Goal: Information Seeking & Learning: Check status

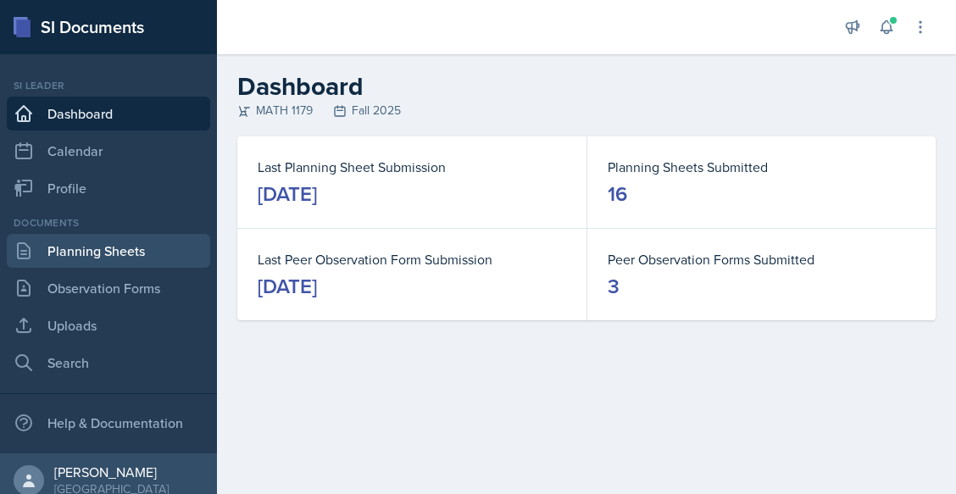
click at [125, 259] on link "Planning Sheets" at bounding box center [109, 251] width 204 height 34
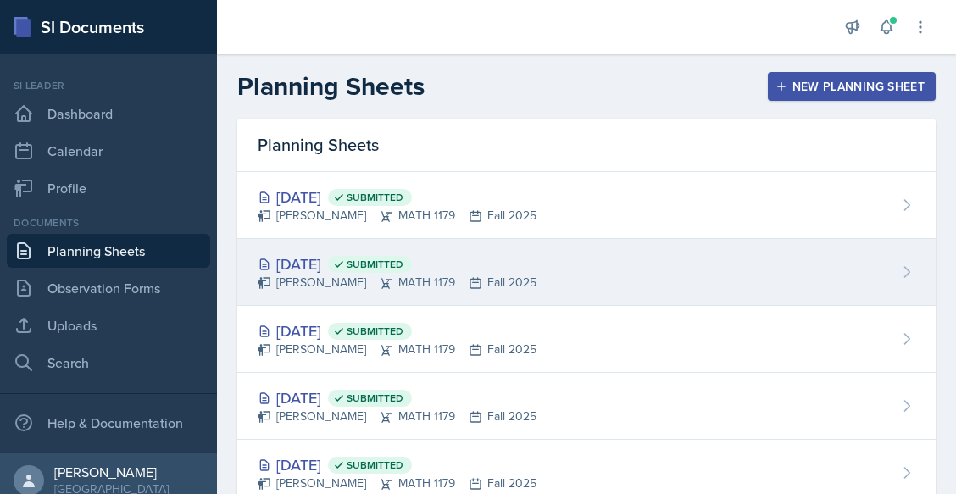
click at [346, 249] on div "[DATE] Submitted [PERSON_NAME] MATH 1179 Fall 2025" at bounding box center [586, 272] width 699 height 67
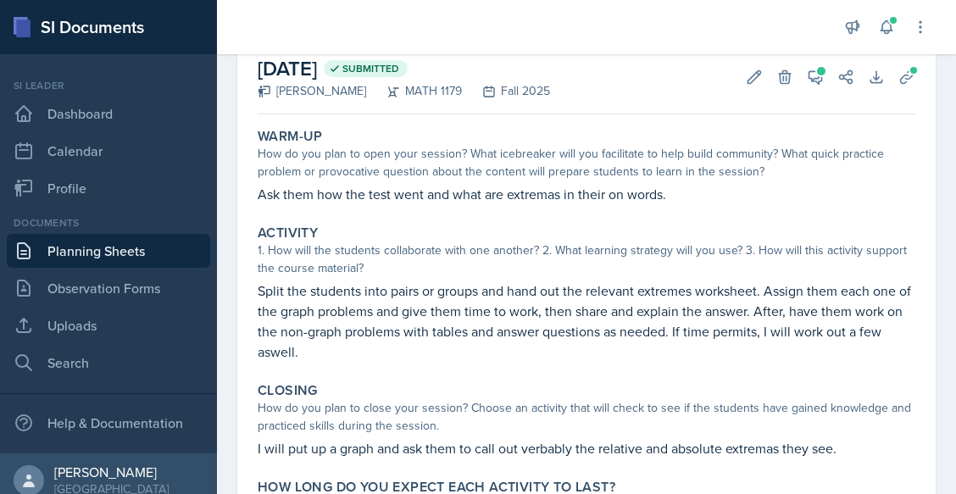
scroll to position [92, 0]
click at [164, 261] on link "Planning Sheets" at bounding box center [109, 251] width 204 height 34
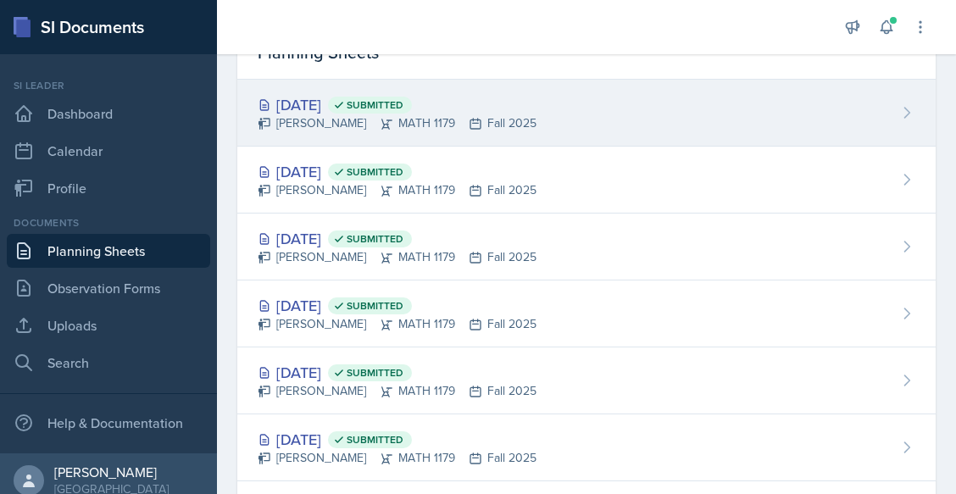
click at [370, 112] on div "[DATE] Submitted" at bounding box center [397, 104] width 279 height 23
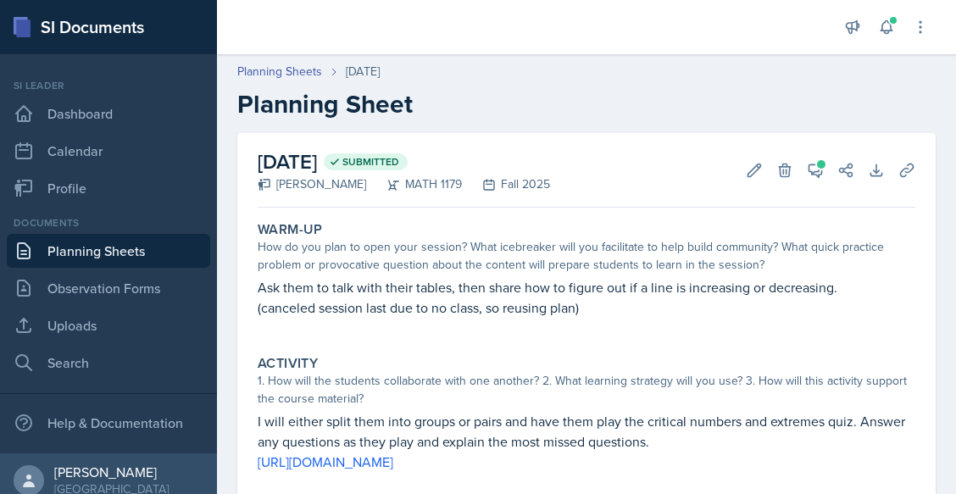
click at [130, 251] on link "Planning Sheets" at bounding box center [109, 251] width 204 height 34
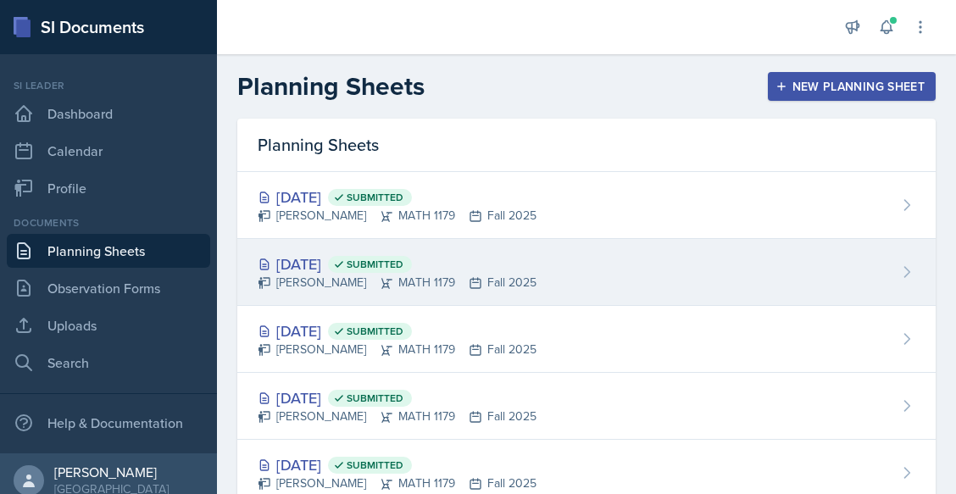
click at [386, 262] on span "Submitted" at bounding box center [370, 264] width 84 height 17
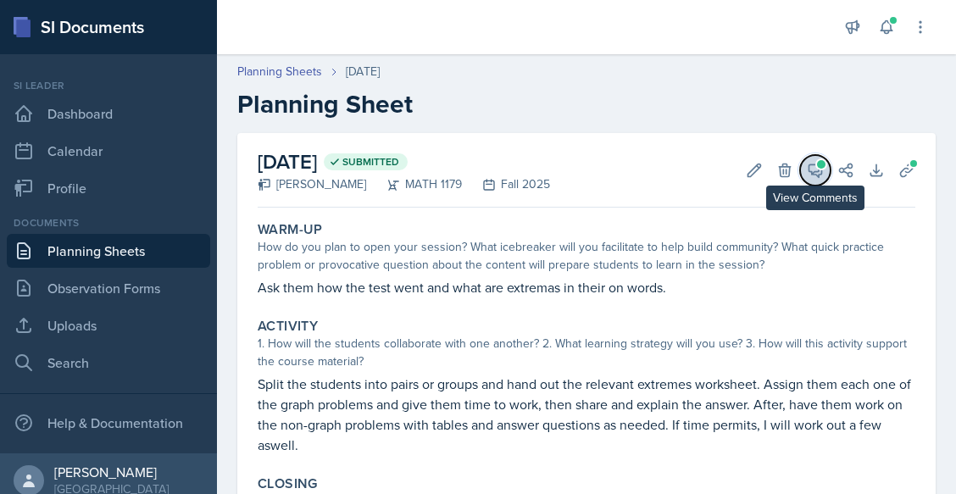
click at [807, 167] on icon at bounding box center [815, 170] width 17 height 17
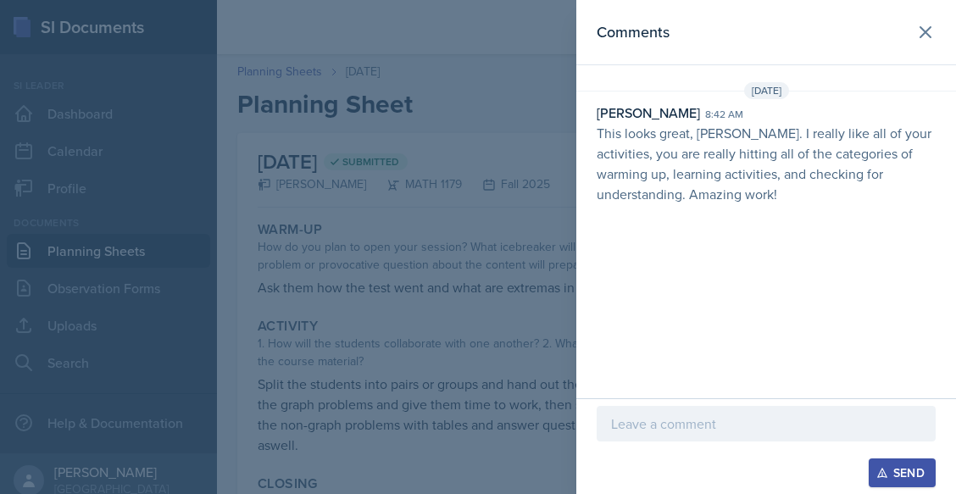
click at [665, 426] on p at bounding box center [766, 424] width 310 height 20
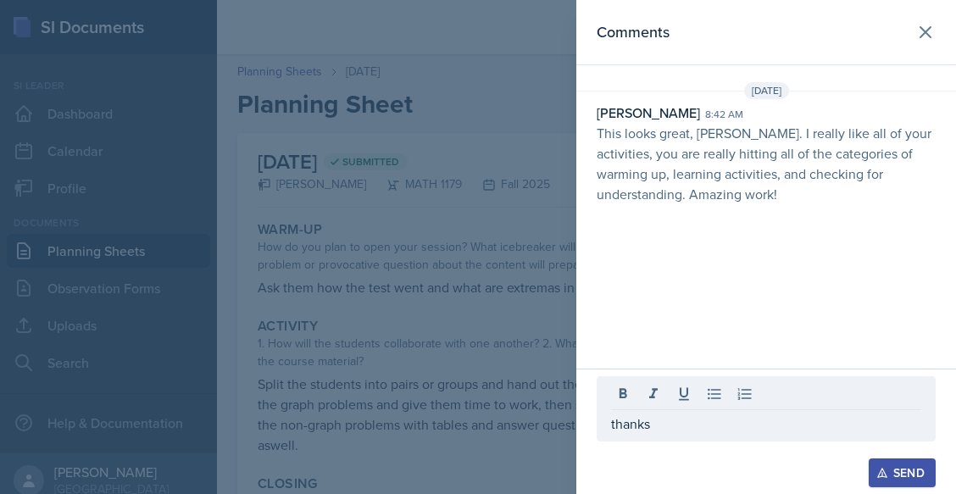
click at [912, 466] on div "Send" at bounding box center [902, 473] width 45 height 14
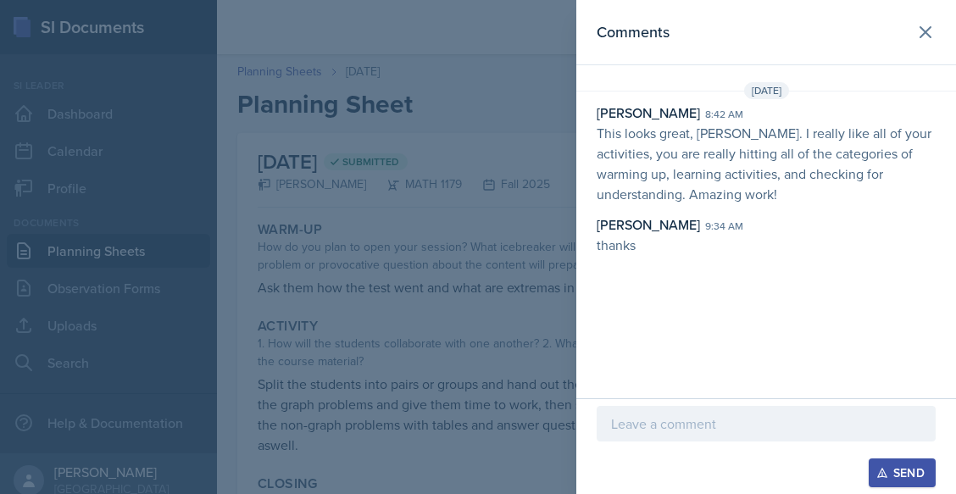
click at [170, 221] on div at bounding box center [478, 247] width 956 height 494
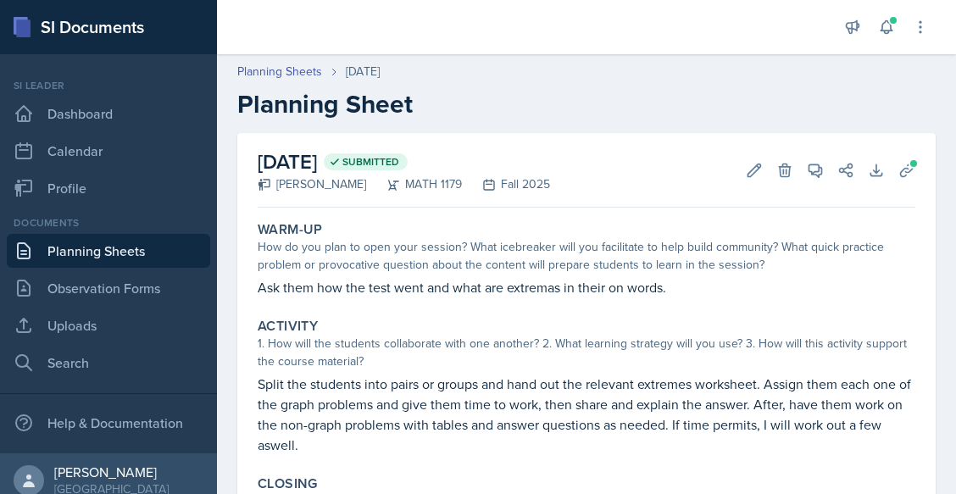
click at [77, 248] on link "Planning Sheets" at bounding box center [109, 251] width 204 height 34
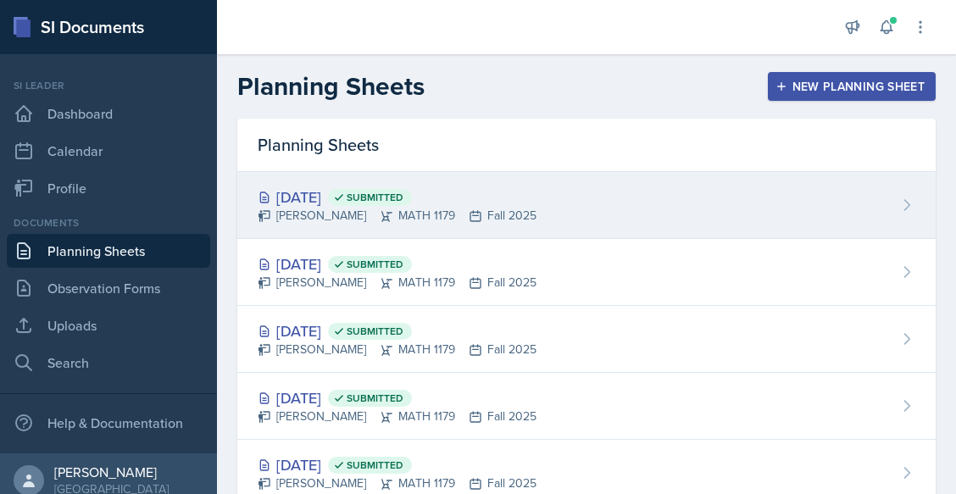
click at [315, 187] on div "[DATE] Submitted" at bounding box center [397, 197] width 279 height 23
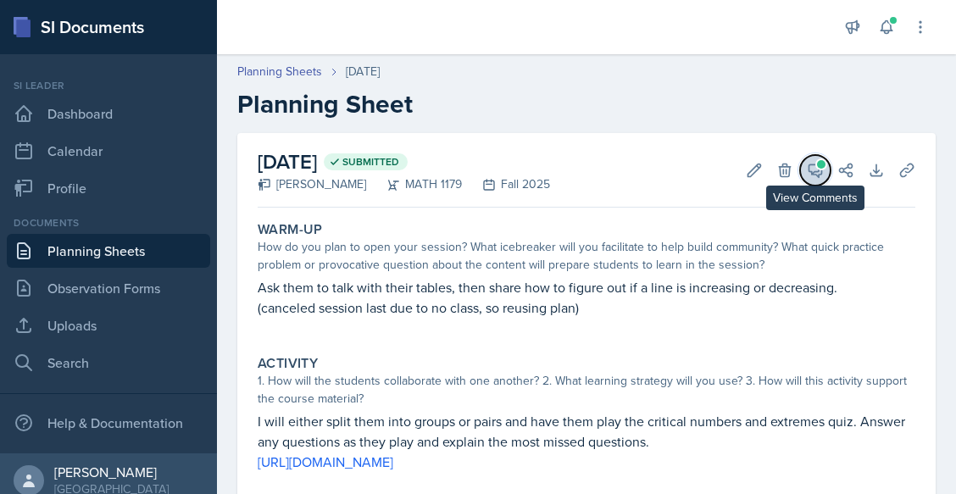
click at [810, 171] on icon at bounding box center [816, 170] width 13 height 13
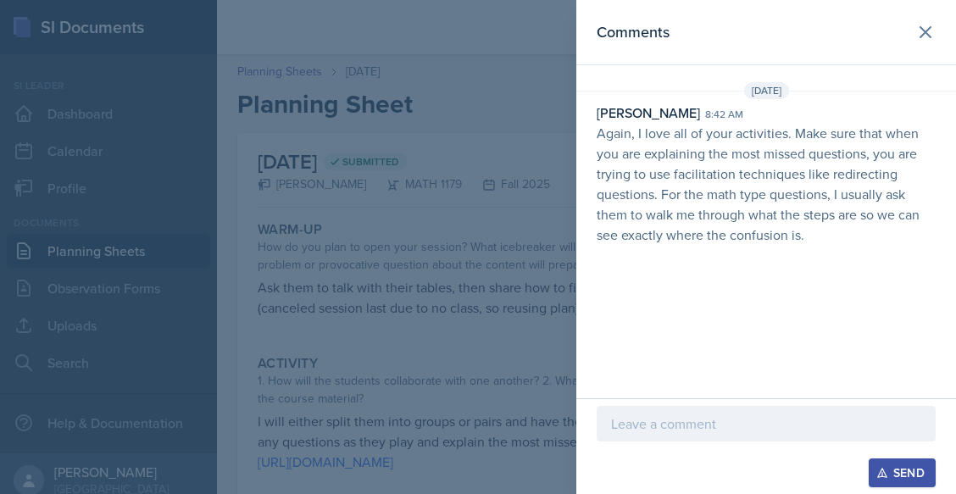
click at [635, 422] on p at bounding box center [766, 424] width 310 height 20
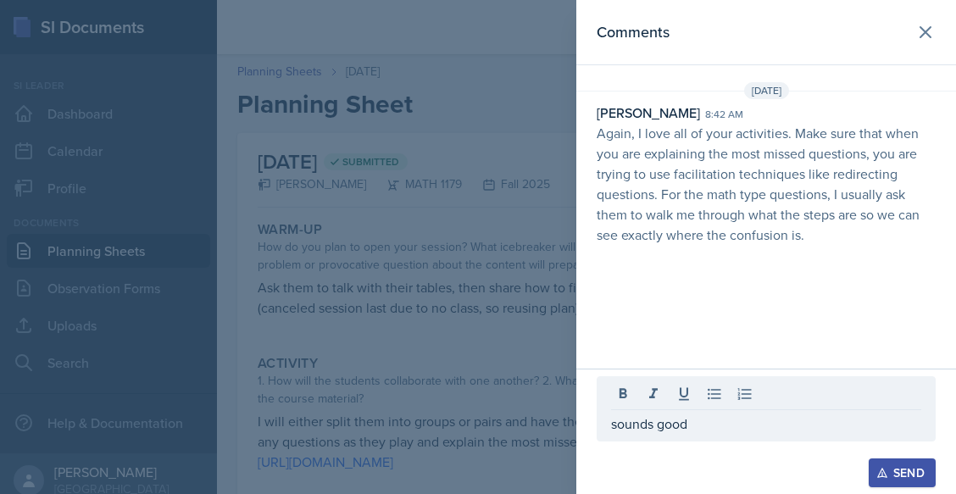
click at [873, 477] on button "Send" at bounding box center [902, 473] width 67 height 29
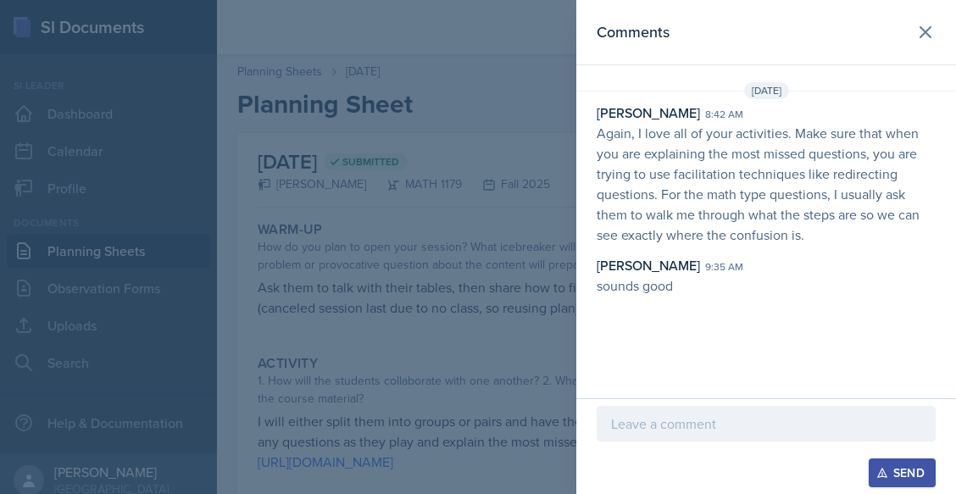
click at [558, 403] on div at bounding box center [478, 247] width 956 height 494
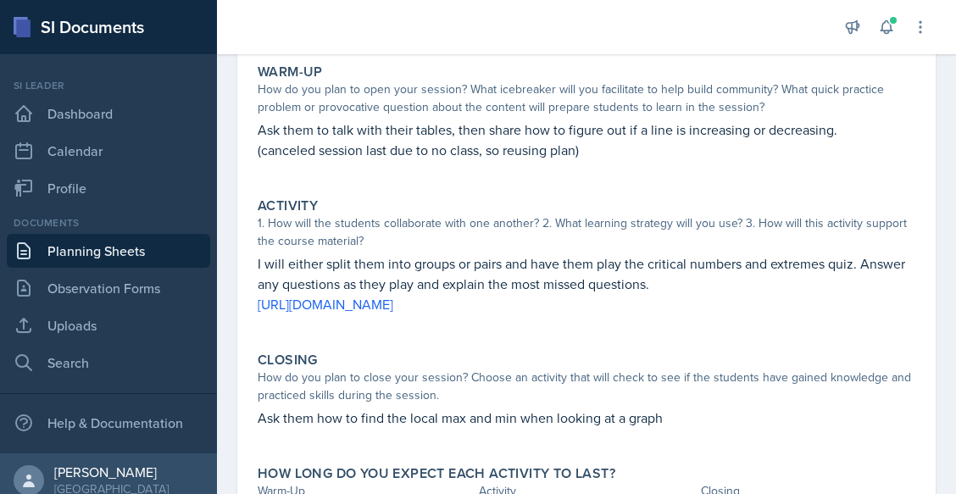
scroll to position [255, 0]
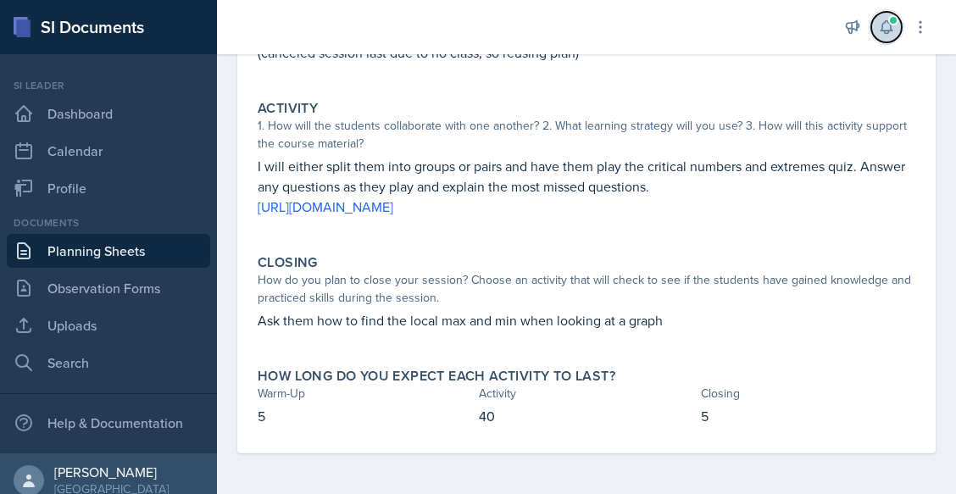
click at [876, 23] on button at bounding box center [887, 27] width 31 height 31
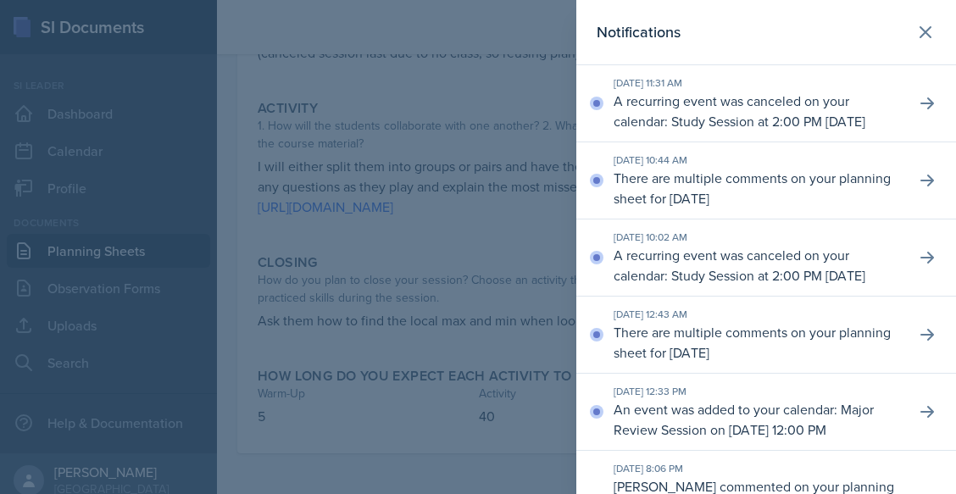
click at [547, 219] on div at bounding box center [478, 247] width 956 height 494
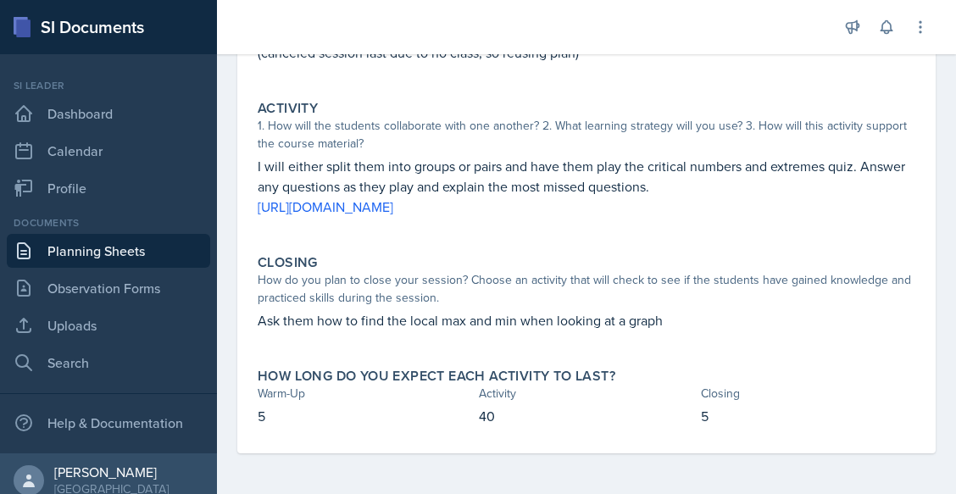
click at [157, 259] on link "Planning Sheets" at bounding box center [109, 251] width 204 height 34
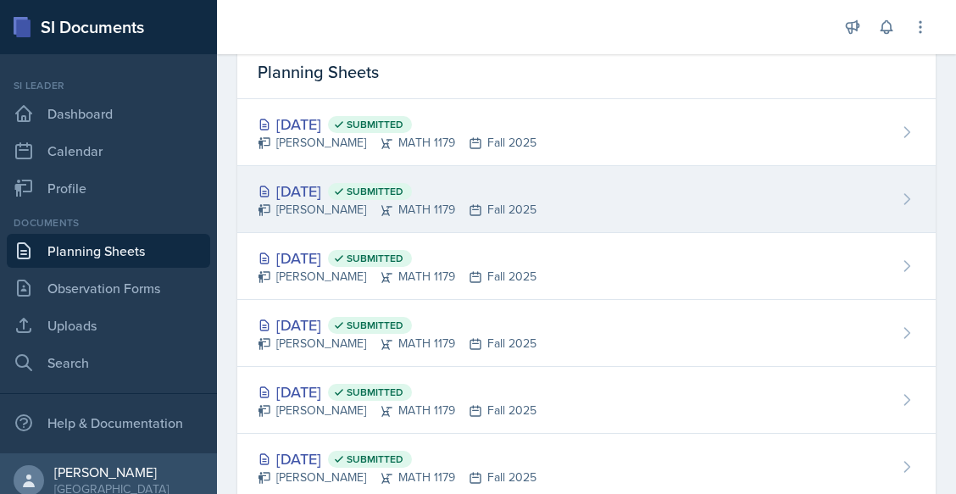
scroll to position [49, 0]
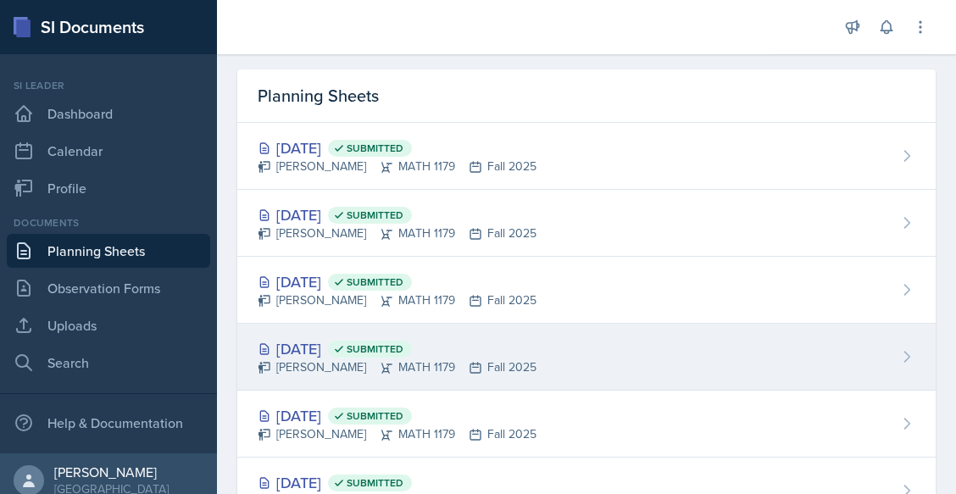
click at [348, 379] on div "[DATE] Submitted [PERSON_NAME] MATH 1179 Fall 2025" at bounding box center [586, 357] width 699 height 67
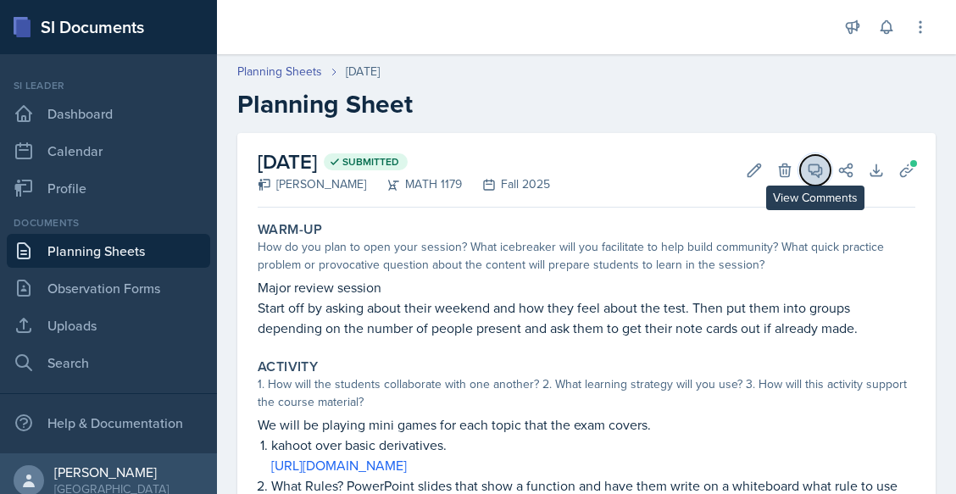
click at [805, 159] on button "View Comments" at bounding box center [815, 170] width 31 height 31
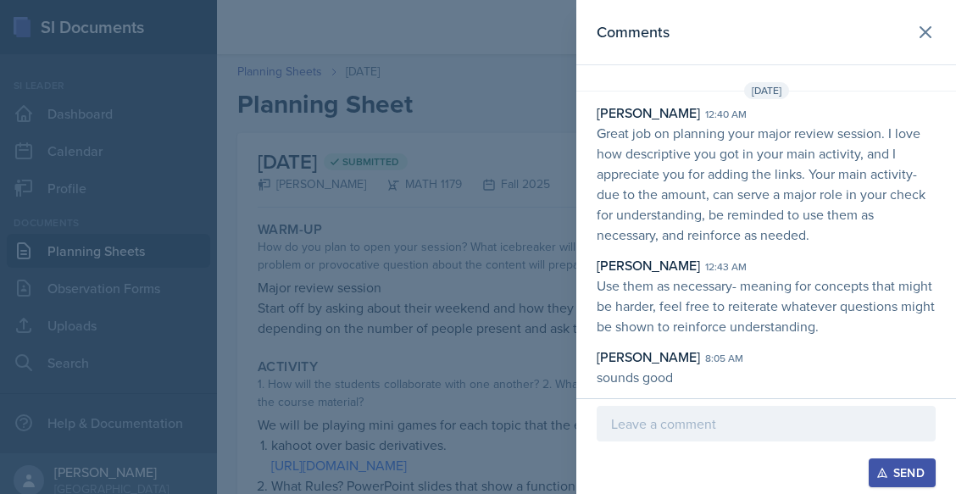
click at [333, 350] on div at bounding box center [478, 247] width 956 height 494
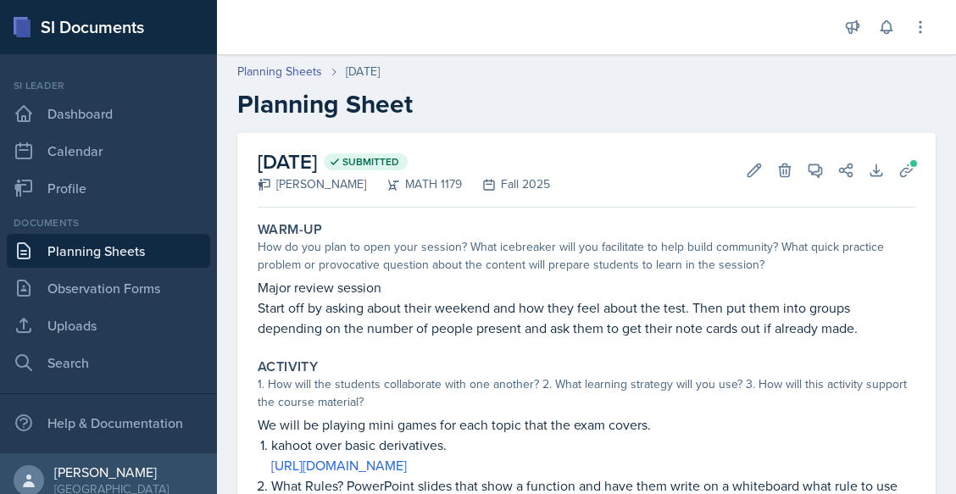
click at [170, 235] on link "Planning Sheets" at bounding box center [109, 251] width 204 height 34
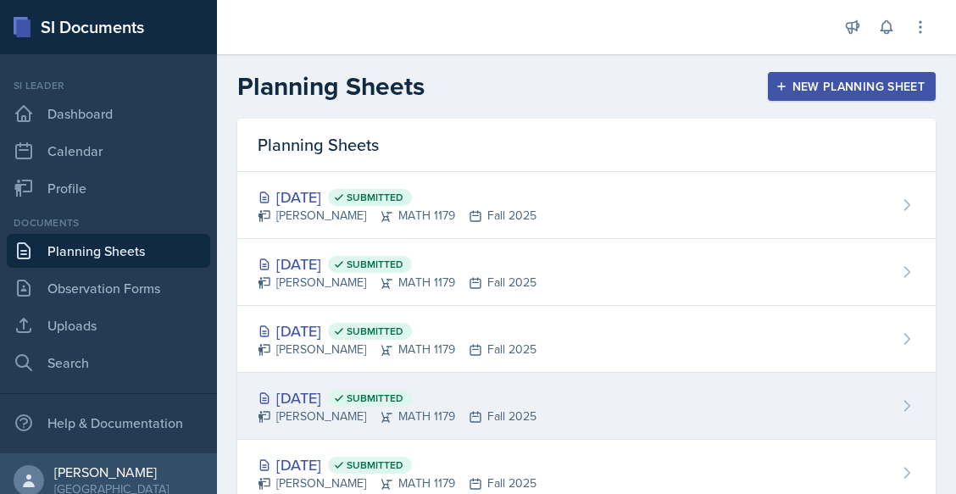
click at [326, 404] on div "[DATE] Submitted" at bounding box center [397, 398] width 279 height 23
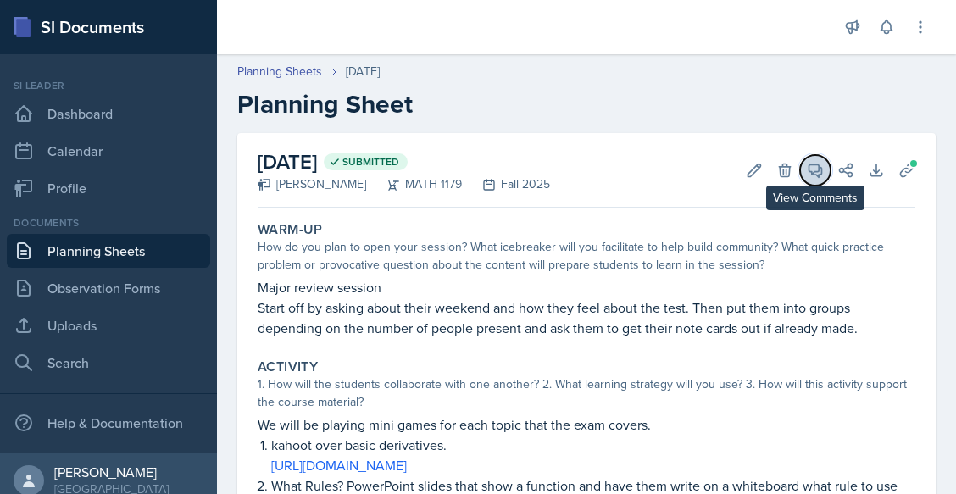
click at [810, 170] on icon at bounding box center [816, 170] width 13 height 13
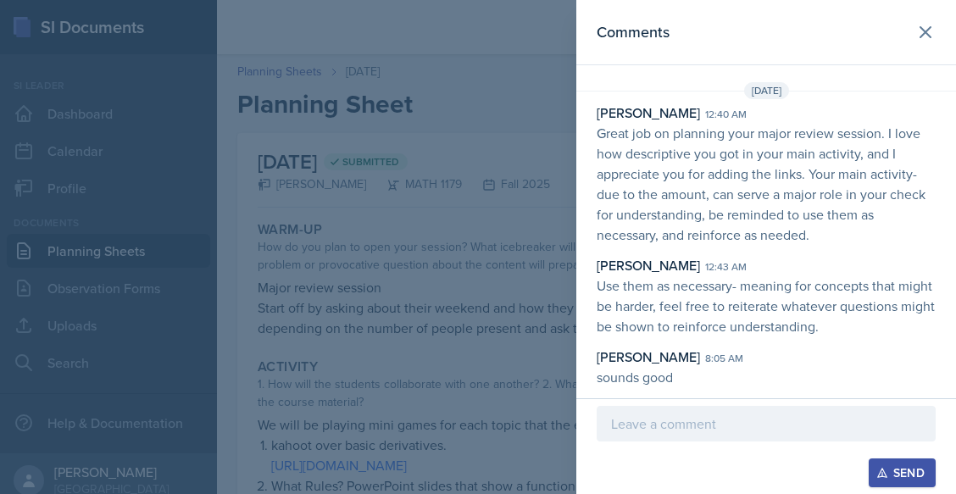
click at [398, 322] on div at bounding box center [478, 247] width 956 height 494
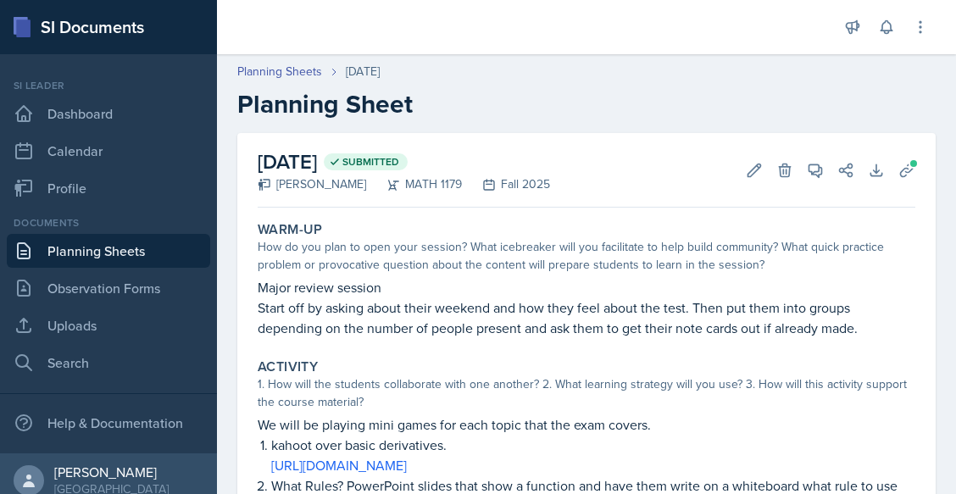
click at [137, 246] on link "Planning Sheets" at bounding box center [109, 251] width 204 height 34
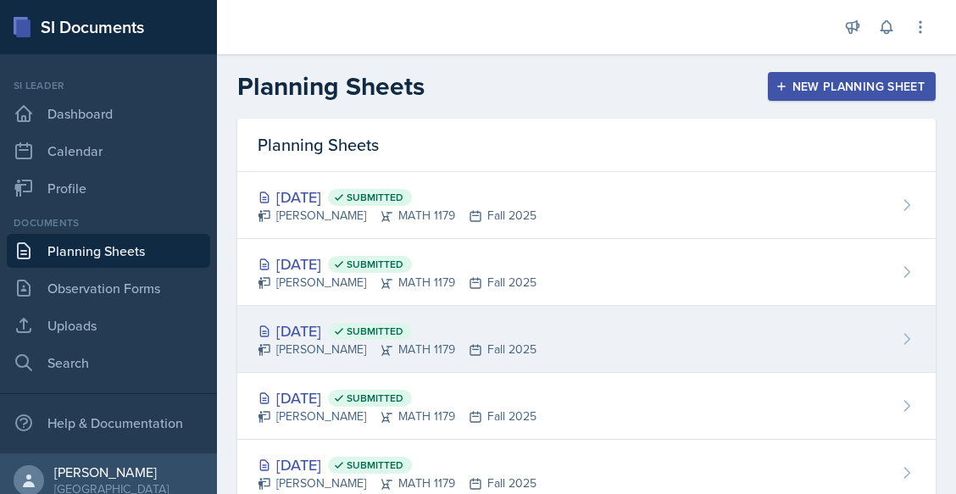
click at [395, 311] on div "[DATE] Submitted [PERSON_NAME] MATH 1179 Fall 2025" at bounding box center [586, 339] width 699 height 67
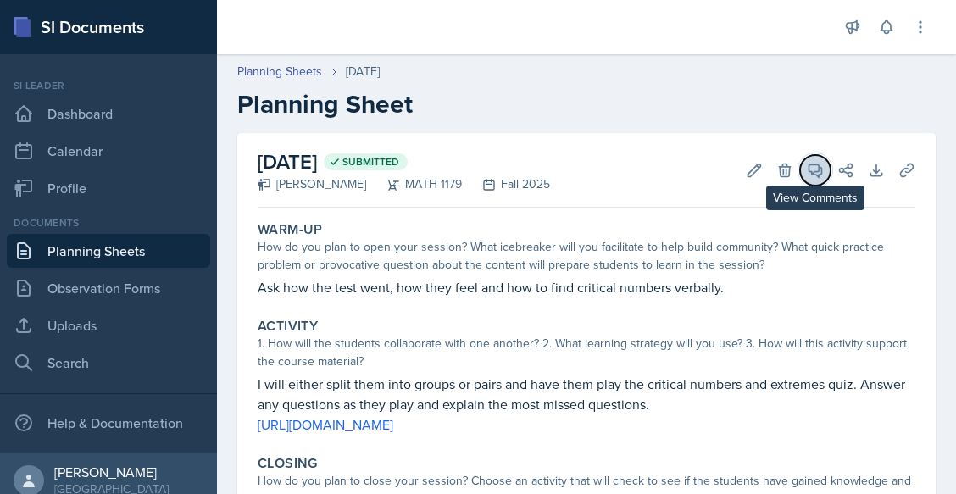
click at [817, 167] on span at bounding box center [821, 164] width 8 height 8
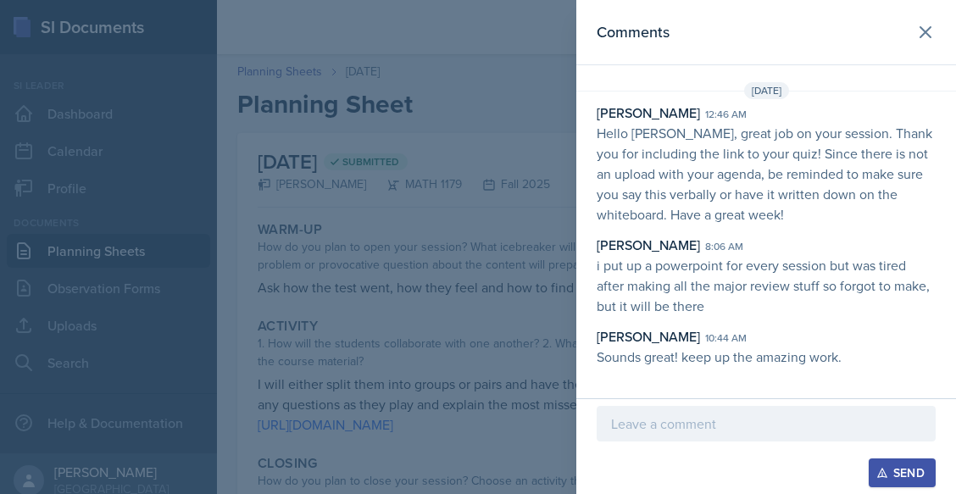
click at [462, 324] on div at bounding box center [478, 247] width 956 height 494
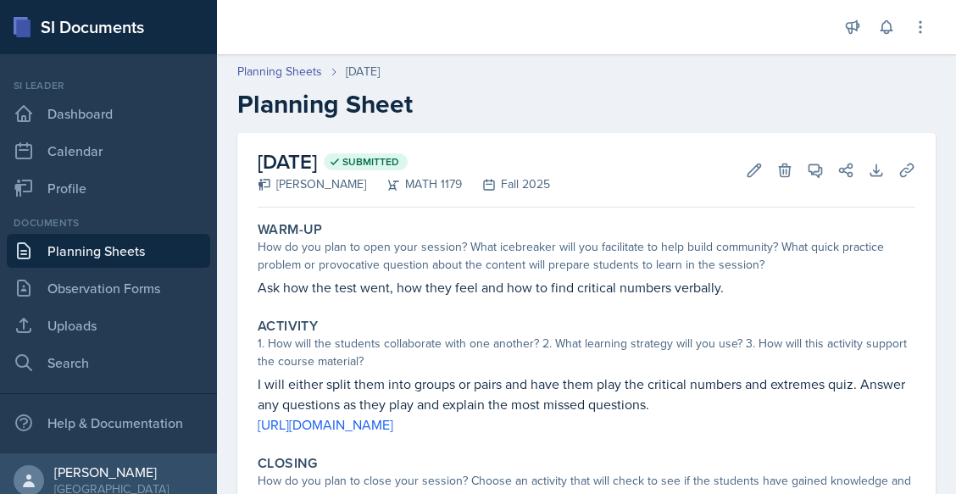
click at [157, 270] on div "Documents Planning Sheets Observation Forms Uploads Search" at bounding box center [109, 297] width 204 height 164
click at [164, 248] on link "Planning Sheets" at bounding box center [109, 251] width 204 height 34
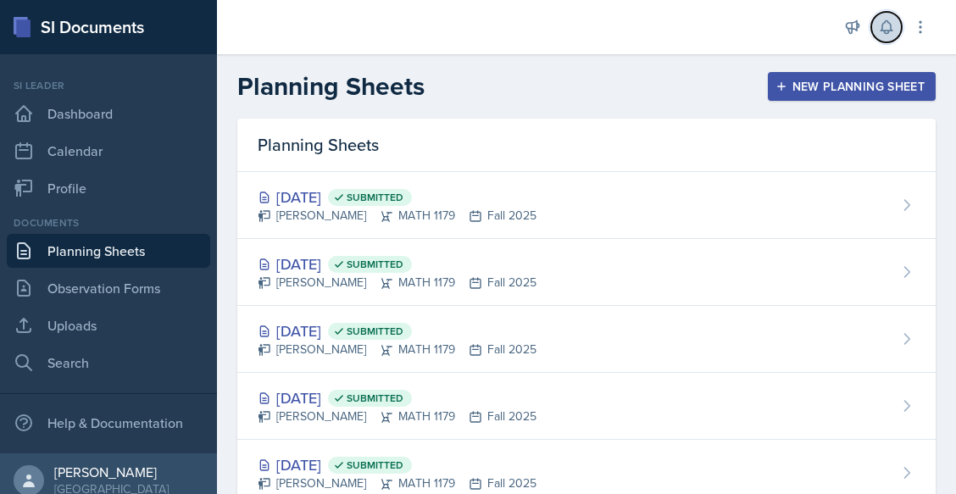
click at [887, 27] on icon at bounding box center [886, 27] width 17 height 17
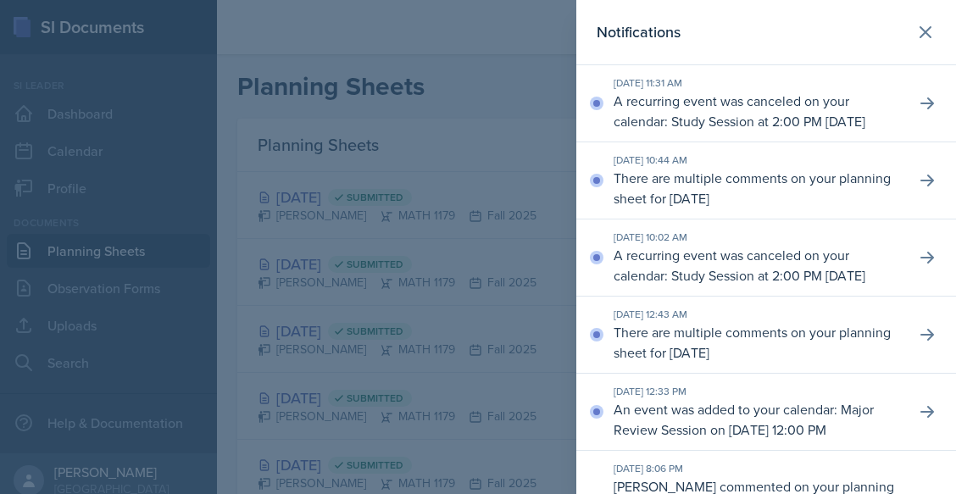
drag, startPoint x: 192, startPoint y: 273, endPoint x: 111, endPoint y: 178, distance: 124.5
click at [111, 178] on div at bounding box center [478, 247] width 956 height 494
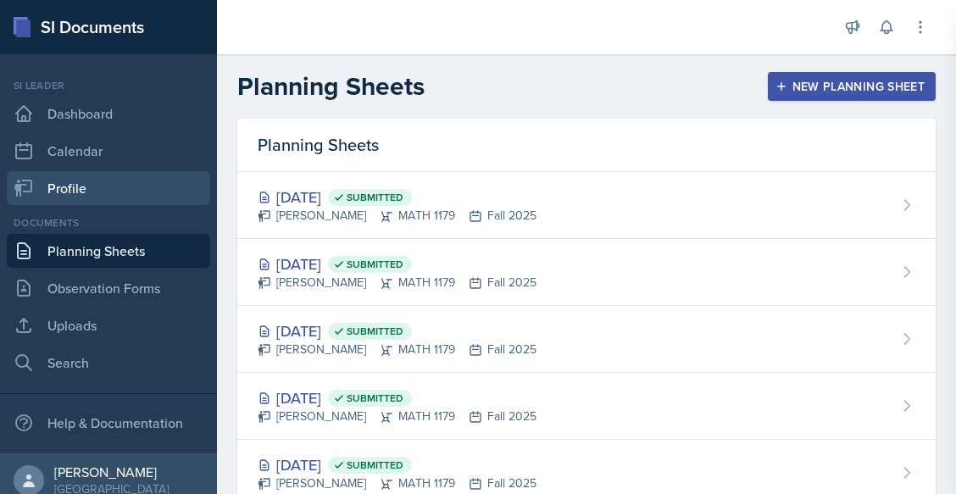
click at [111, 178] on div "SI Documents Si leader Dashboard Calendar Profile Documents Planning Sheets Obs…" at bounding box center [478, 247] width 956 height 494
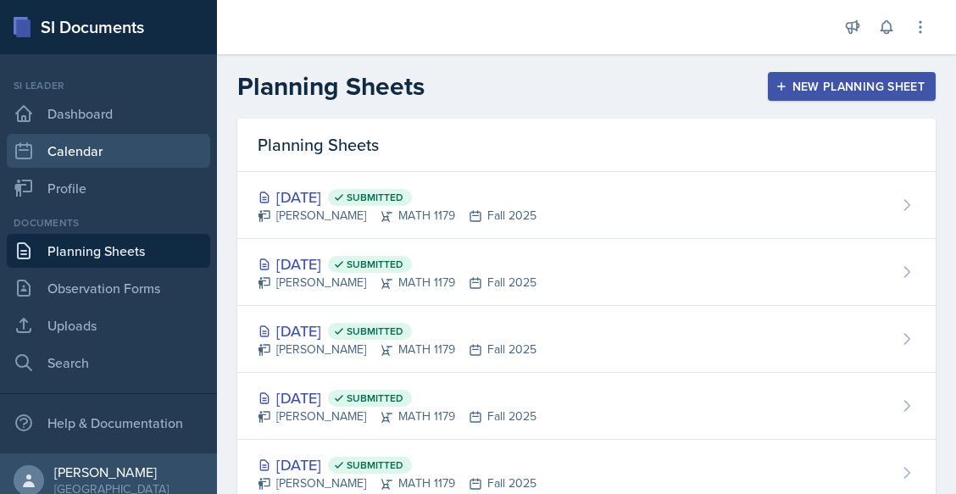
click at [86, 148] on link "Calendar" at bounding box center [109, 151] width 204 height 34
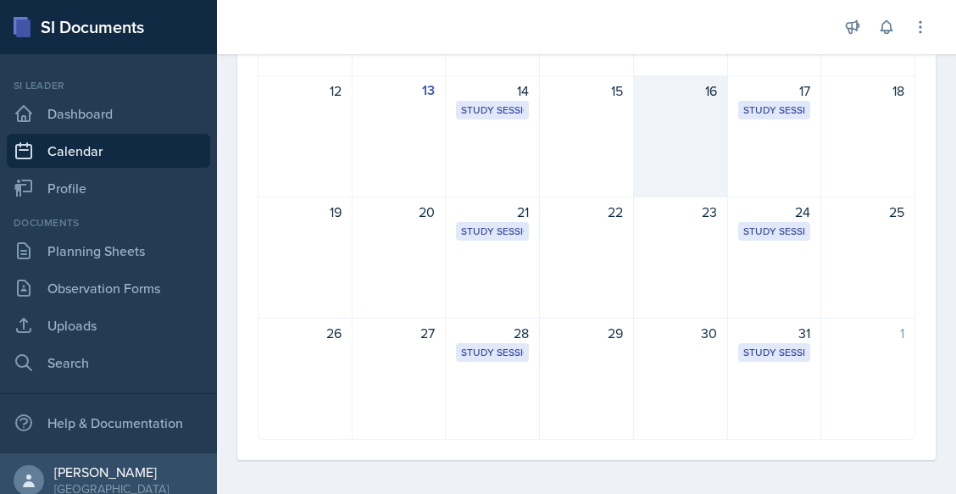
scroll to position [398, 0]
